Goal: Task Accomplishment & Management: Manage account settings

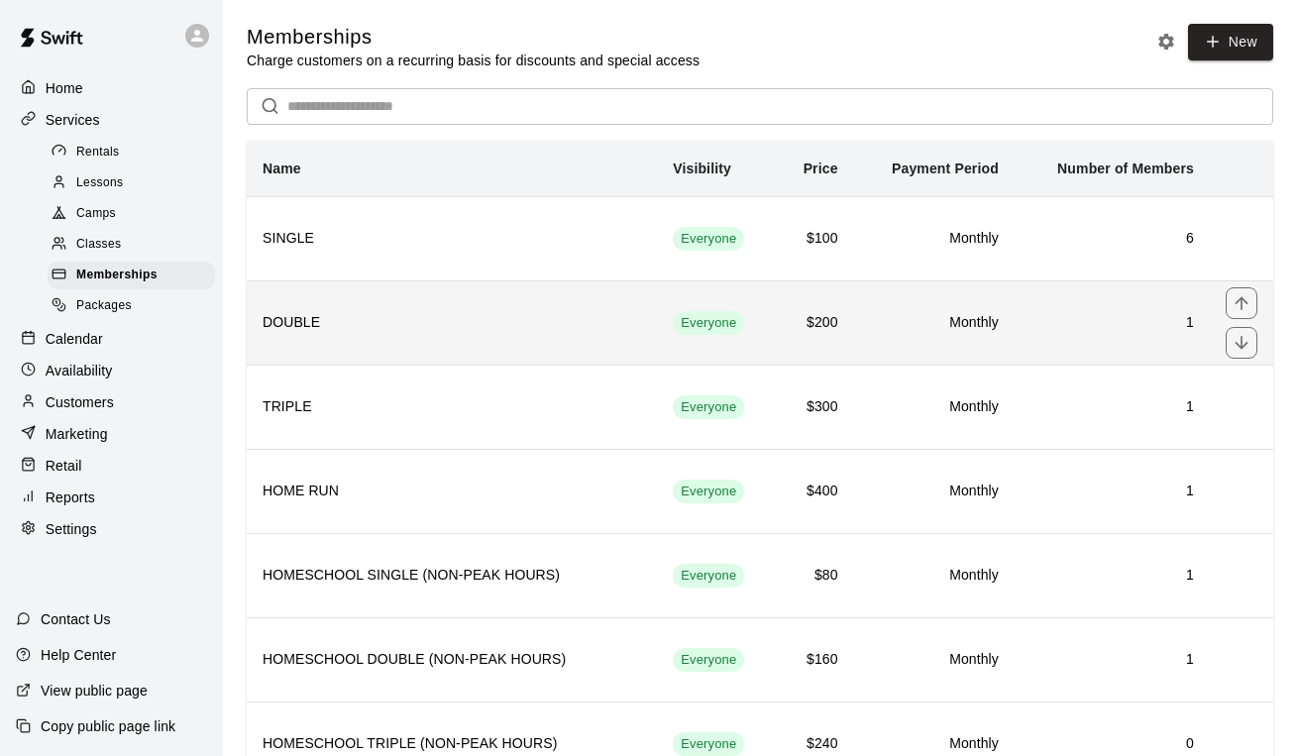
click at [313, 326] on h6 "DOUBLE" at bounding box center [451, 323] width 378 height 22
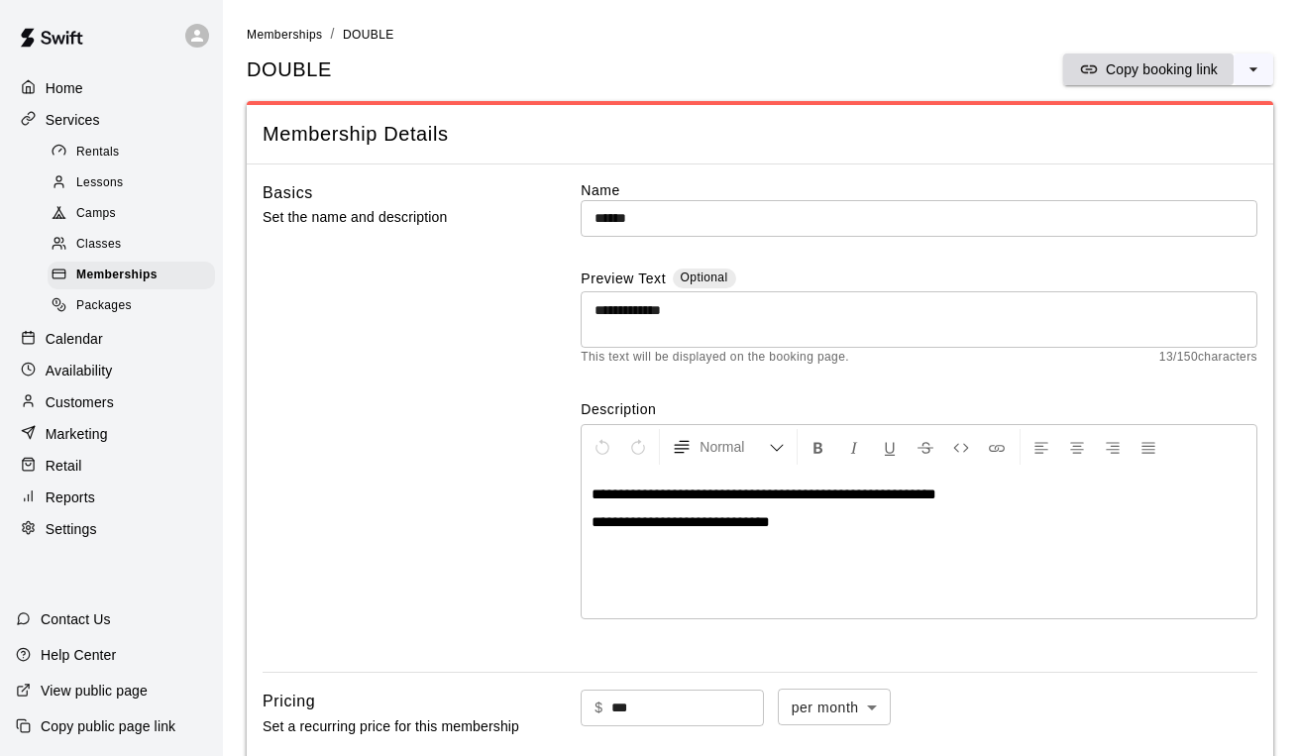
click at [1106, 70] on p "Copy booking link" at bounding box center [1161, 69] width 112 height 20
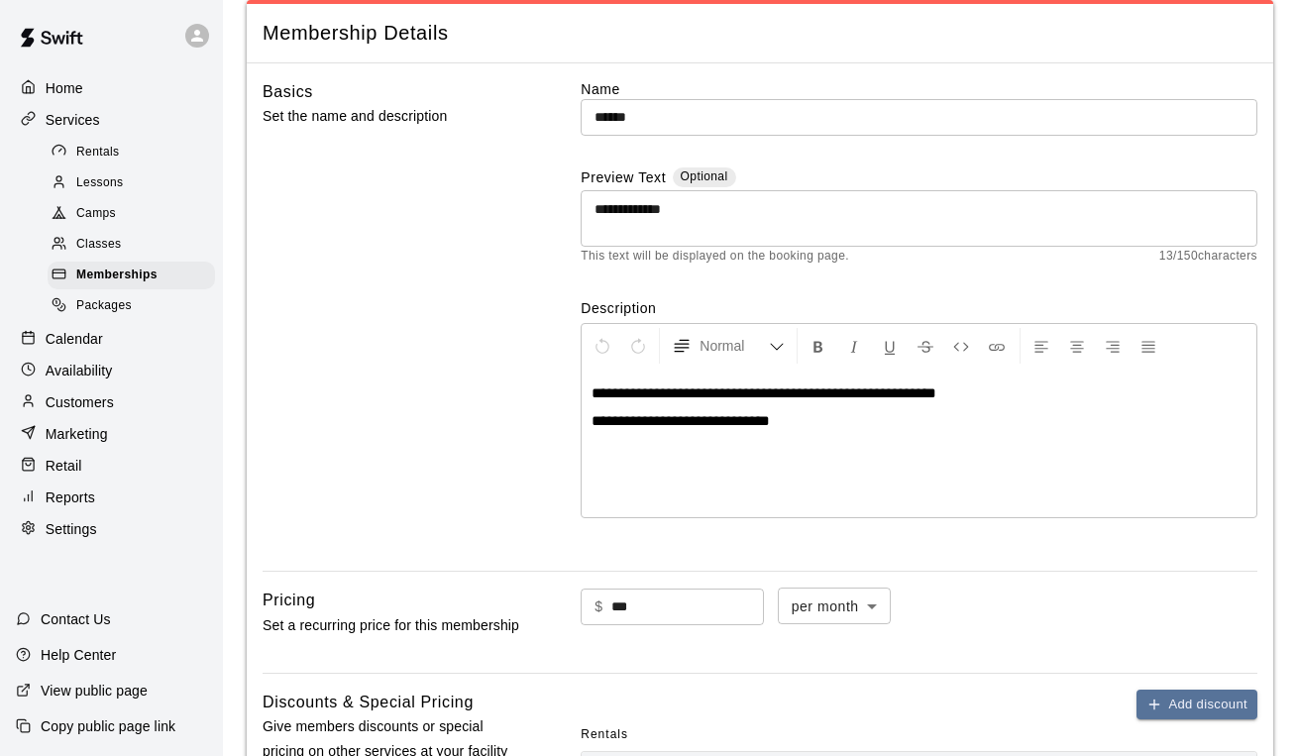
scroll to position [147, 0]
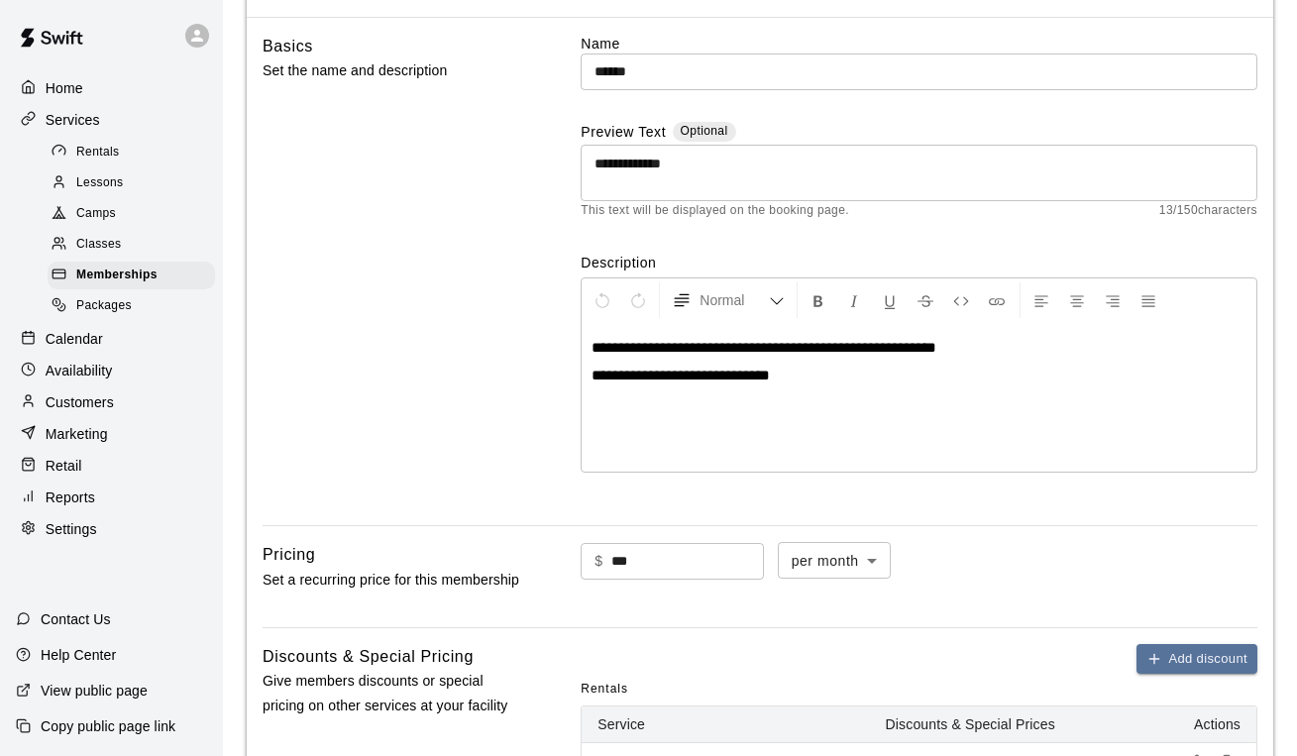
click at [115, 727] on p "Copy public page link" at bounding box center [108, 726] width 135 height 20
